Goal: Complete application form

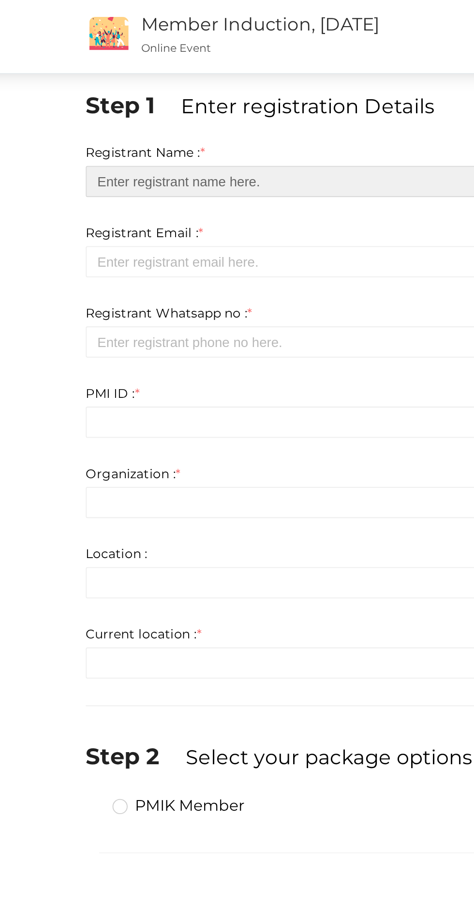
click at [181, 100] on input "text" at bounding box center [237, 98] width 334 height 17
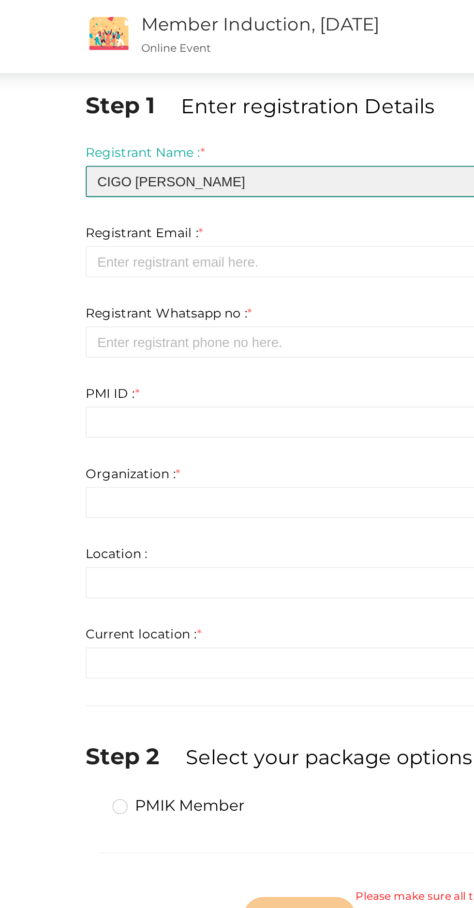
type input "CIGO [PERSON_NAME]"
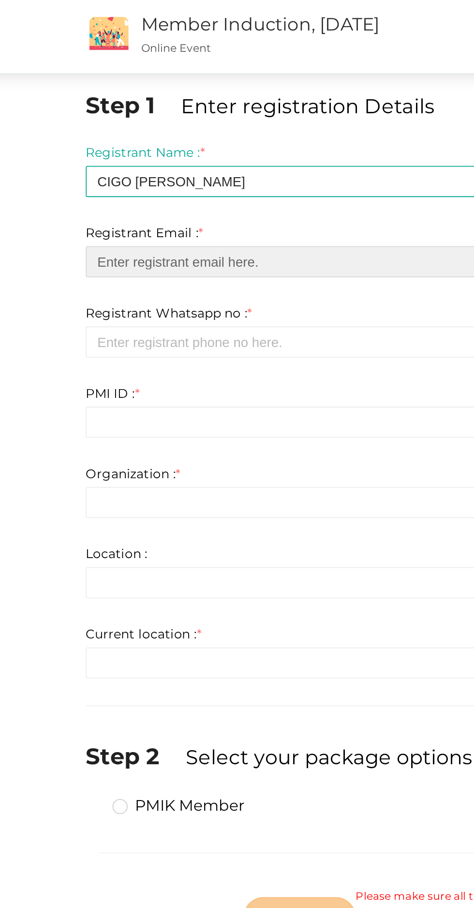
click at [166, 142] on input "email" at bounding box center [237, 142] width 334 height 17
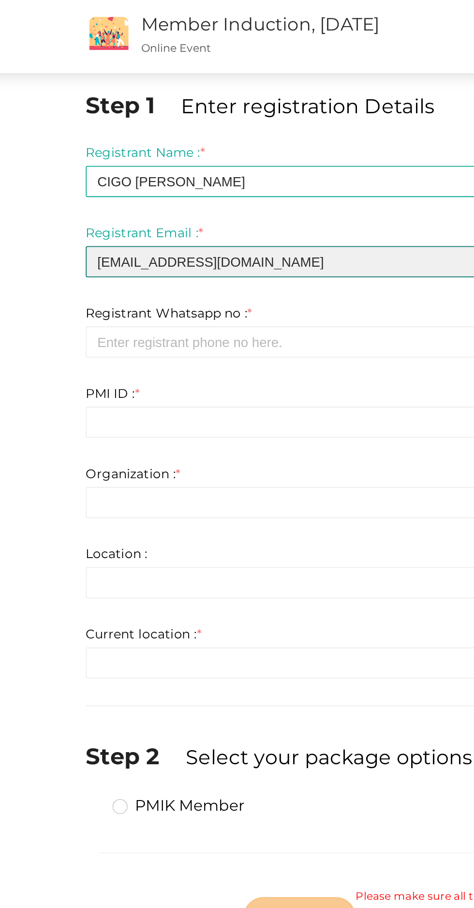
type input "[EMAIL_ADDRESS][DOMAIN_NAME]"
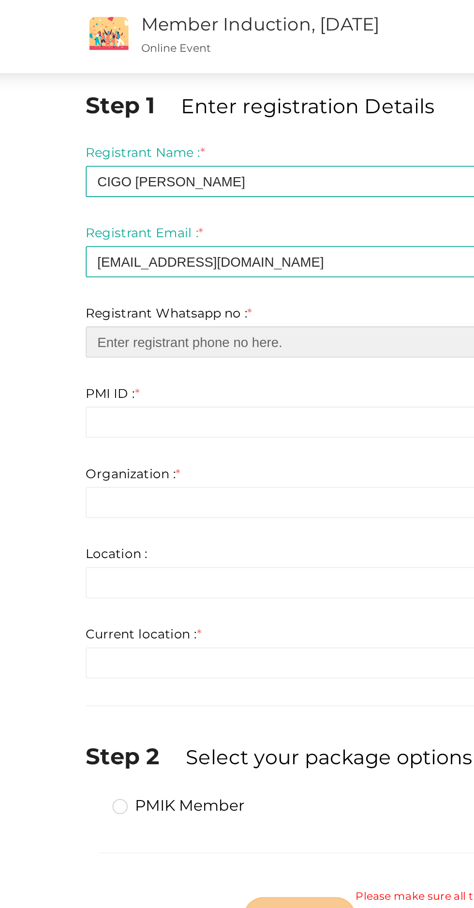
click at [174, 185] on input "number" at bounding box center [237, 185] width 334 height 17
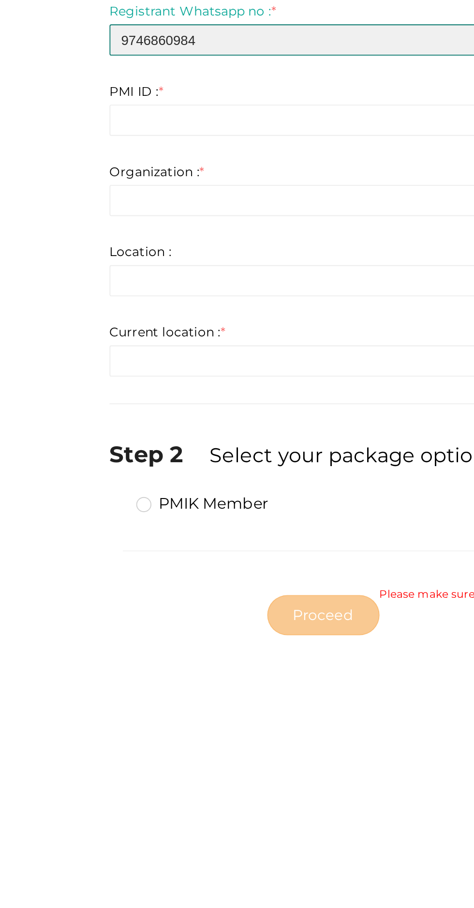
type input "9746860984"
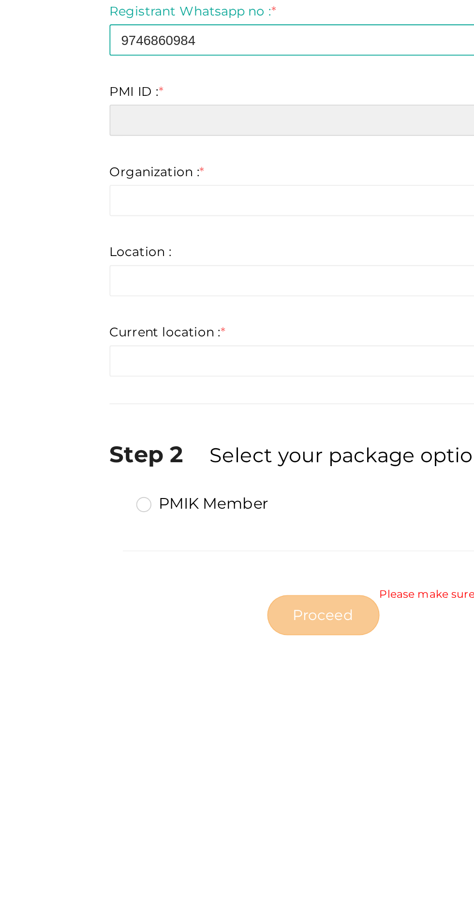
click at [176, 230] on input "text" at bounding box center [237, 229] width 334 height 17
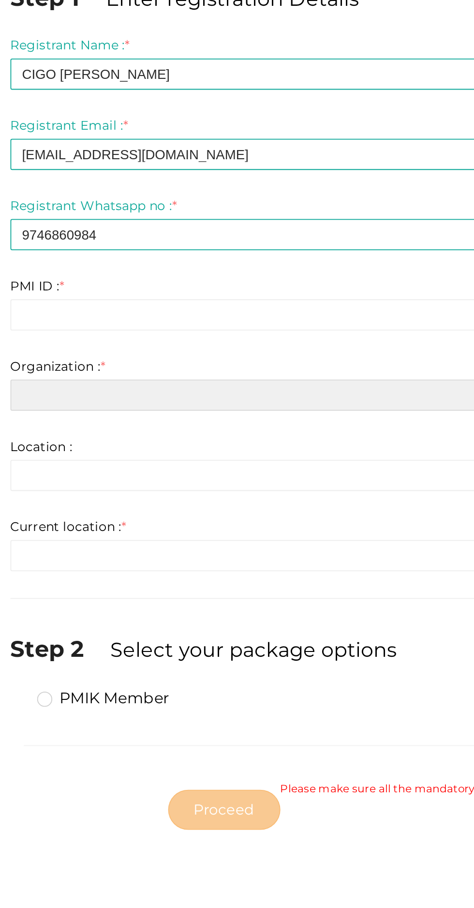
click at [219, 272] on input "text" at bounding box center [237, 272] width 334 height 17
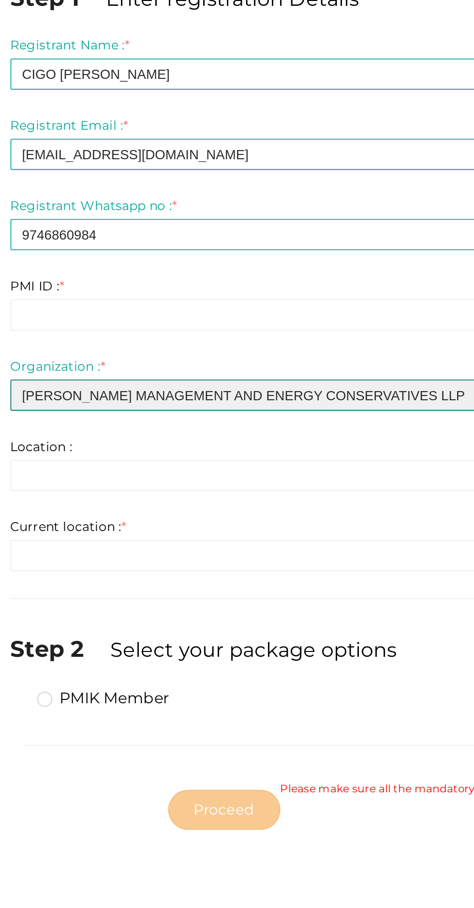
type input "[PERSON_NAME] MANAGEMENT AND ENERGY CONSERVATIVES LLP"
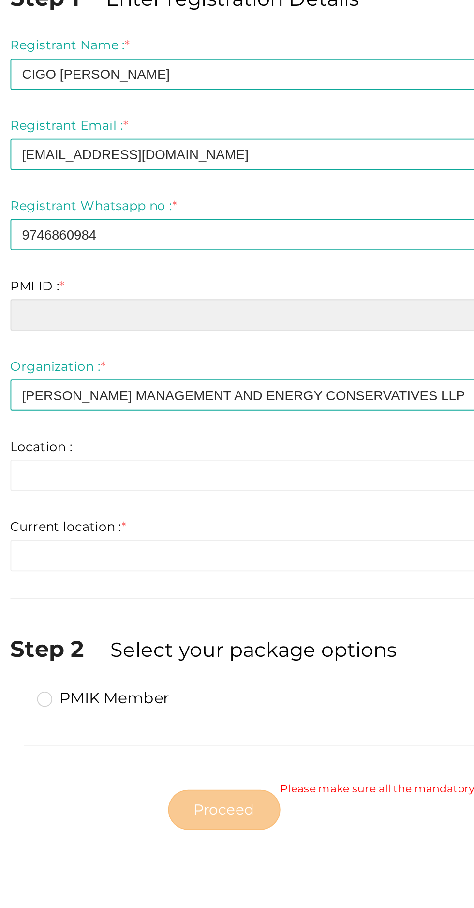
click at [163, 228] on input "text" at bounding box center [237, 229] width 334 height 17
